Goal: Task Accomplishment & Management: Manage account settings

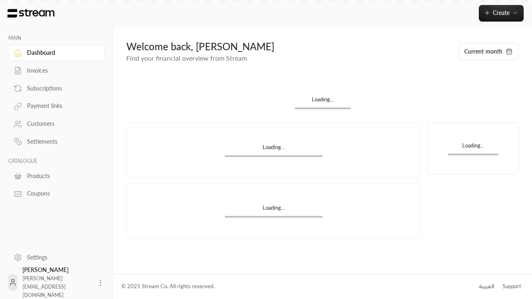
click at [55, 176] on div "Products" at bounding box center [60, 176] width 67 height 8
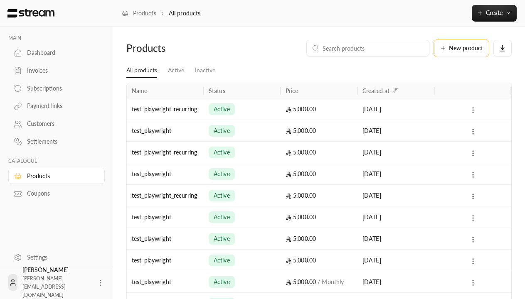
click at [462, 48] on span "New product" at bounding box center [466, 48] width 34 height 6
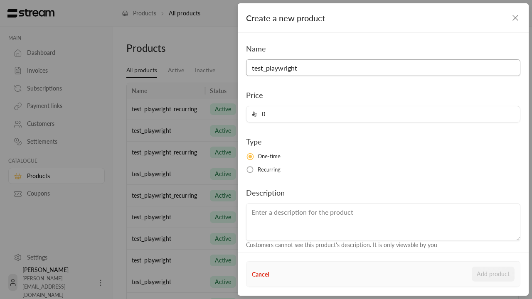
type input "test_playwright"
type input "5000"
click at [494, 274] on button "Add product" at bounding box center [493, 274] width 43 height 15
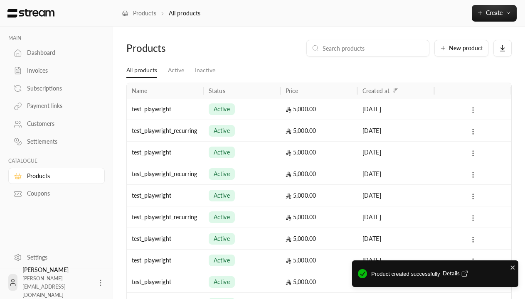
click at [456, 274] on span "Details" at bounding box center [456, 274] width 27 height 8
